Goal: Register for event/course

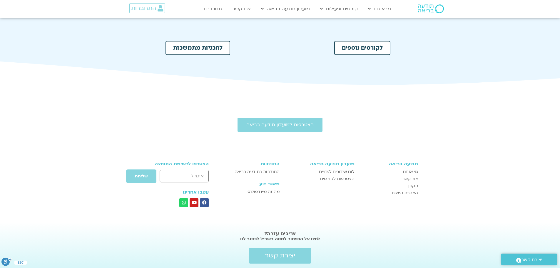
scroll to position [294, 0]
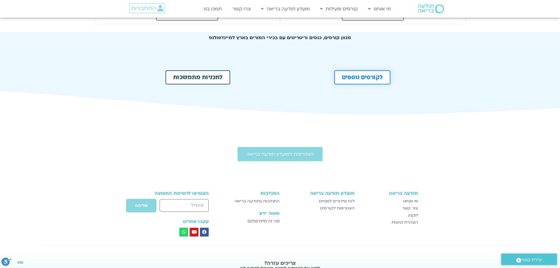
click at [360, 75] on span "לקורסים נוספים" at bounding box center [362, 77] width 41 height 6
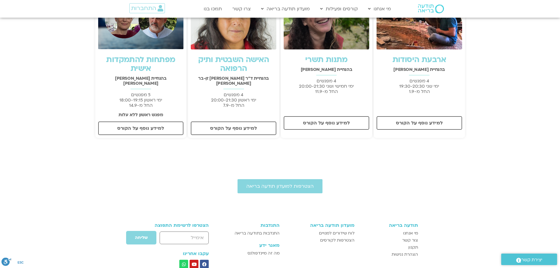
scroll to position [79, 0]
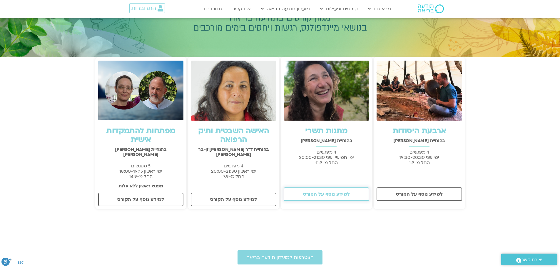
click at [343, 191] on span "למידע נוסף על הקורס" at bounding box center [326, 193] width 47 height 5
